Goal: Check status: Check status

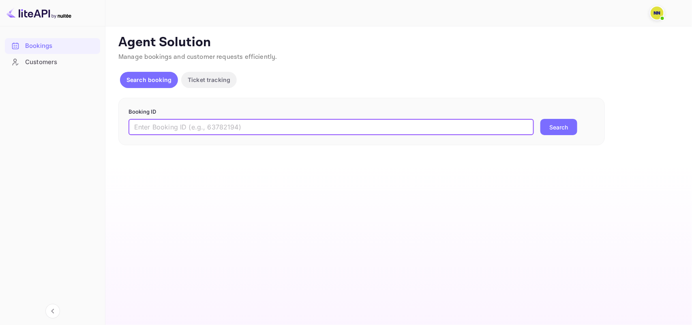
paste input "5450293"
type input "5450293"
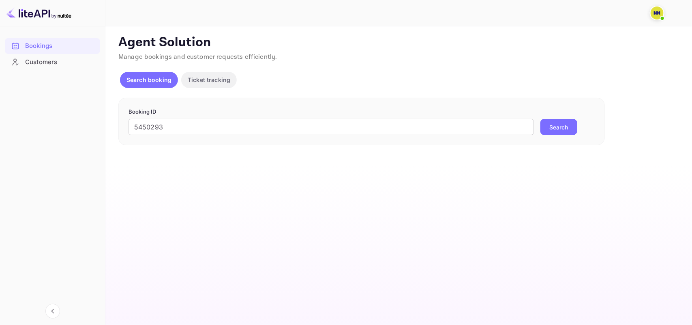
click at [566, 126] on button "Search" at bounding box center [558, 127] width 37 height 16
click at [161, 130] on input "text" at bounding box center [330, 127] width 405 height 16
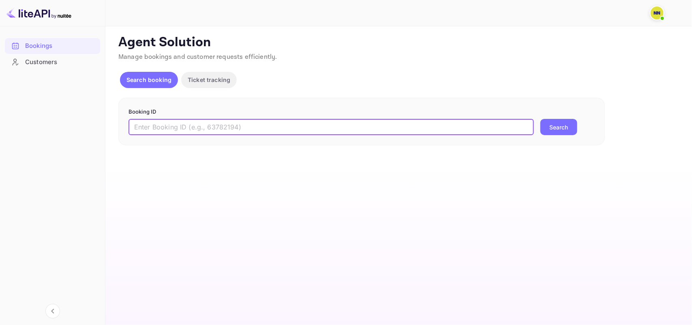
paste input "5450293"
type input "5450293"
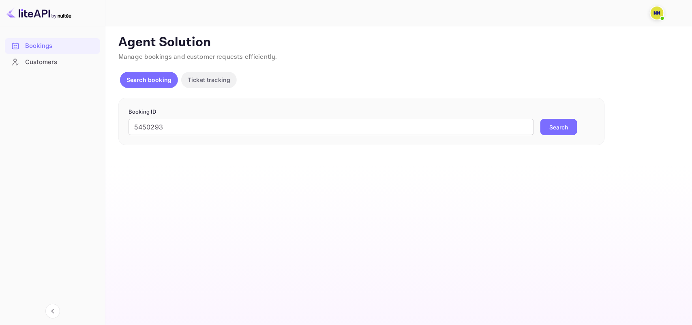
click at [562, 128] on button "Search" at bounding box center [558, 127] width 37 height 16
click at [49, 60] on div "Customers" at bounding box center [60, 62] width 71 height 9
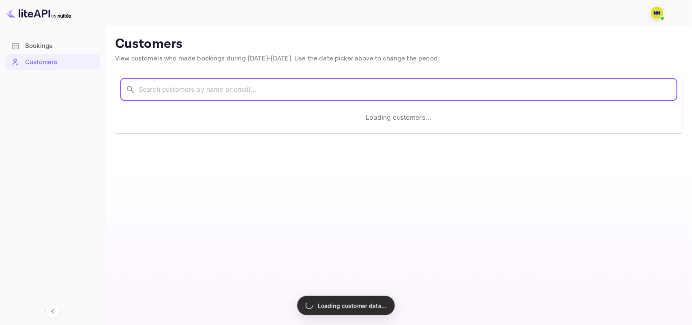
click at [151, 91] on input "text" at bounding box center [408, 89] width 539 height 23
